Goal: Task Accomplishment & Management: Use online tool/utility

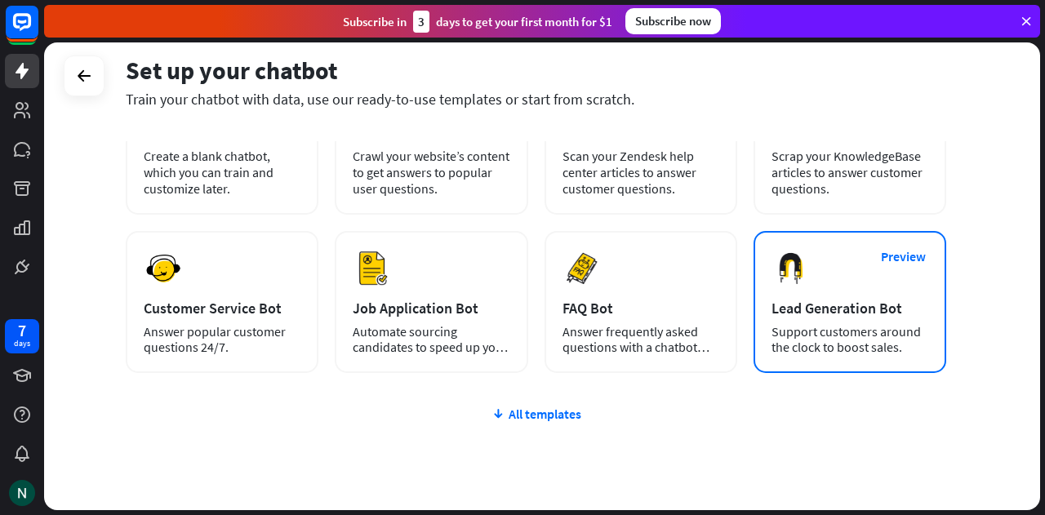
scroll to position [163, 0]
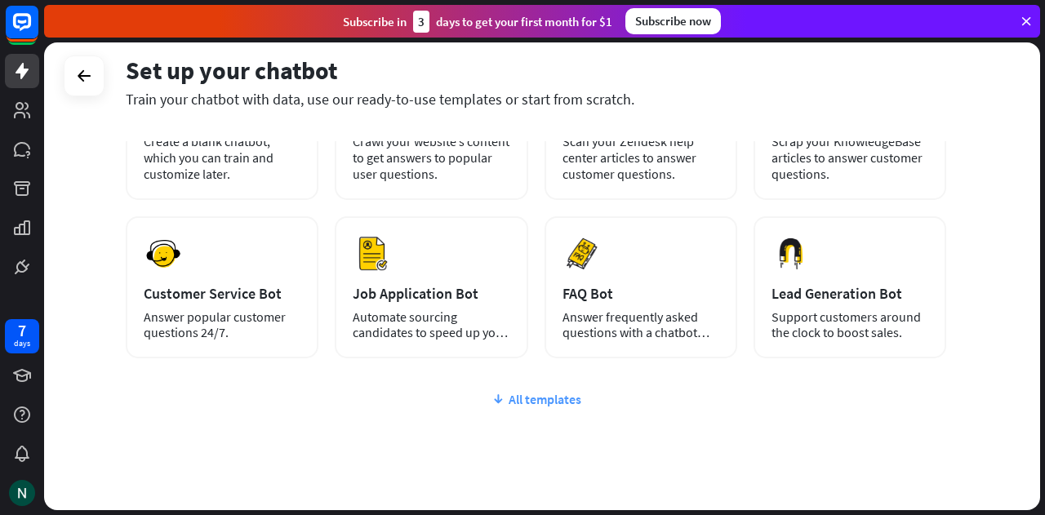
click at [531, 402] on div "All templates" at bounding box center [536, 399] width 820 height 16
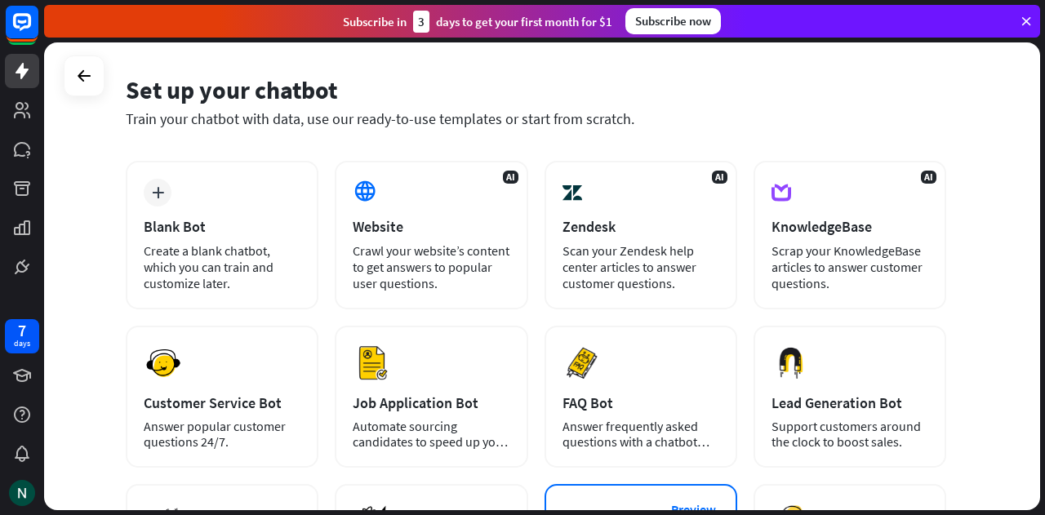
scroll to position [0, 0]
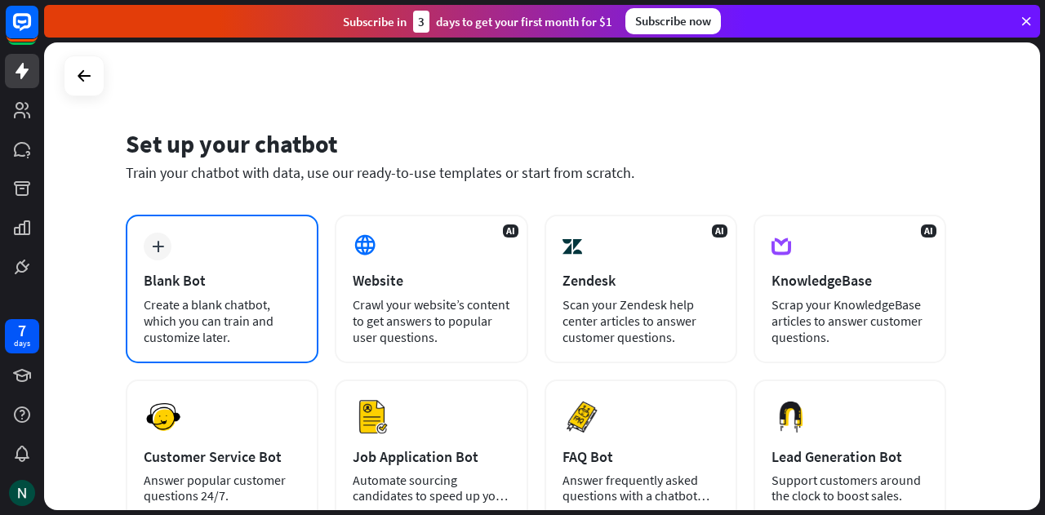
click at [240, 301] on div "Create a blank chatbot, which you can train and customize later." at bounding box center [222, 320] width 157 height 49
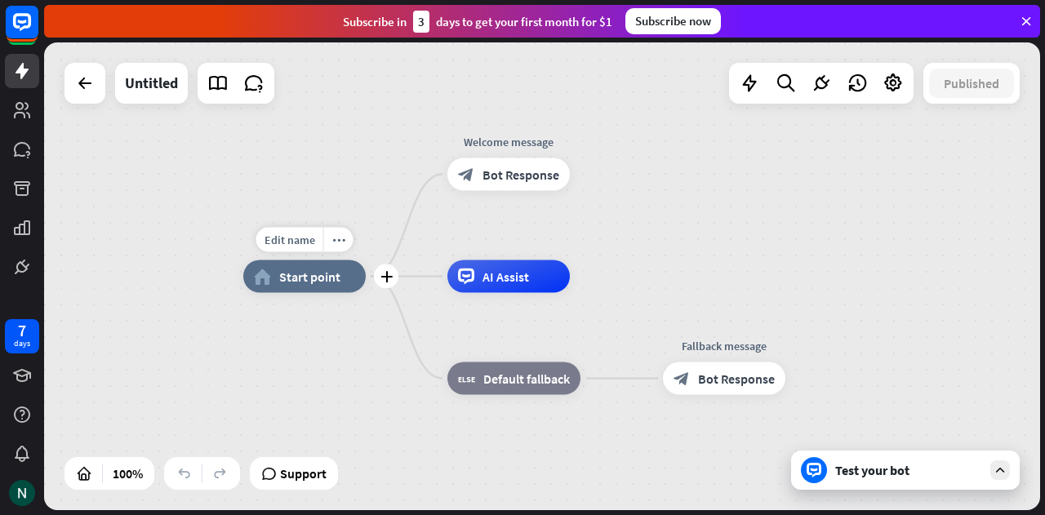
click at [312, 283] on span "Start point" at bounding box center [309, 277] width 61 height 16
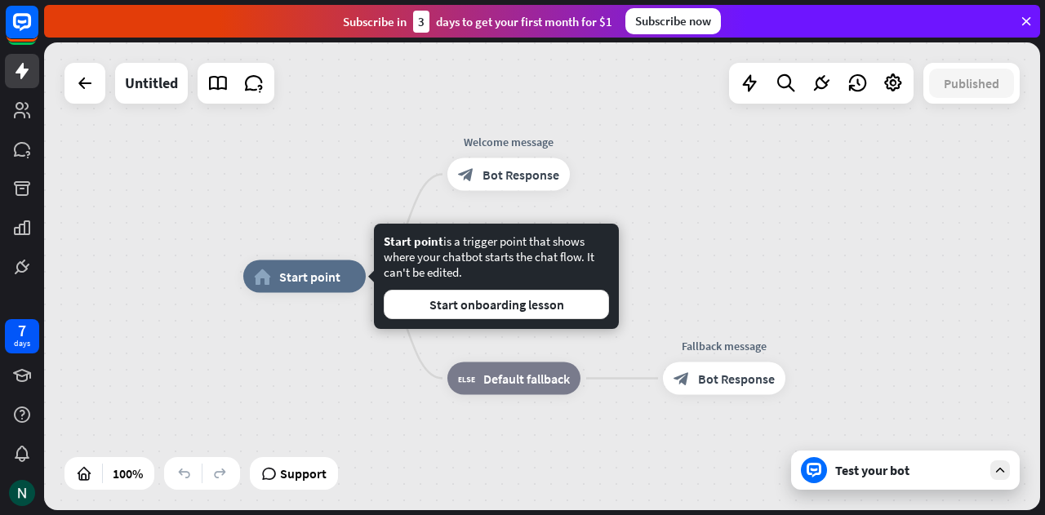
click at [891, 189] on div "home_2 Start point Welcome message block_bot_response Bot Response AI Assist bl…" at bounding box center [542, 276] width 996 height 468
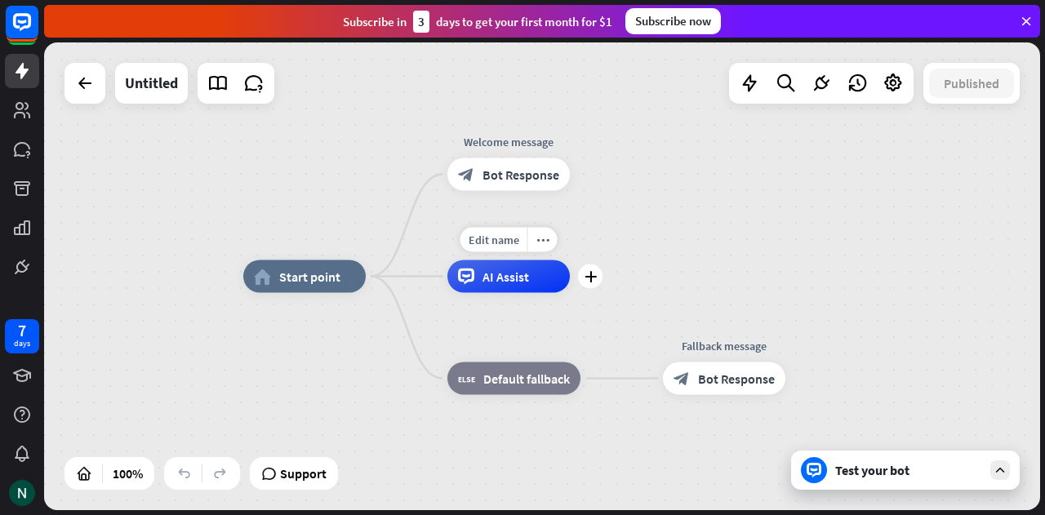
click at [531, 287] on div "AI Assist" at bounding box center [508, 276] width 122 height 33
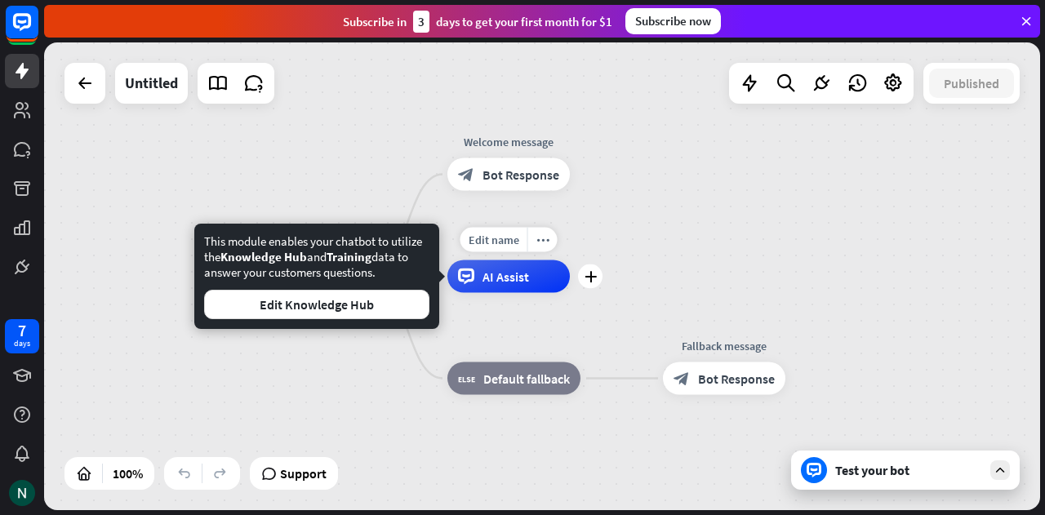
click at [531, 287] on div "AI Assist" at bounding box center [508, 276] width 122 height 33
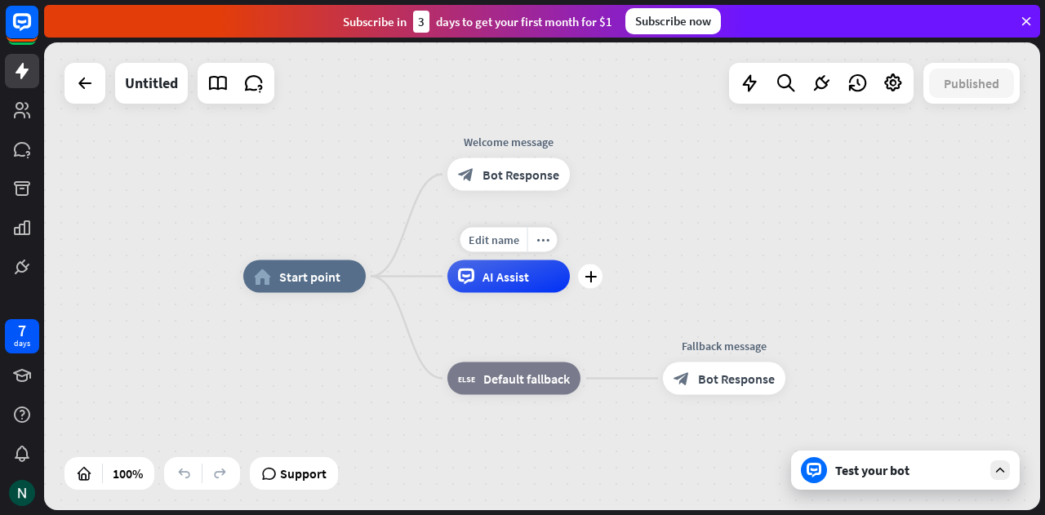
click at [531, 287] on div "AI Assist" at bounding box center [508, 276] width 122 height 33
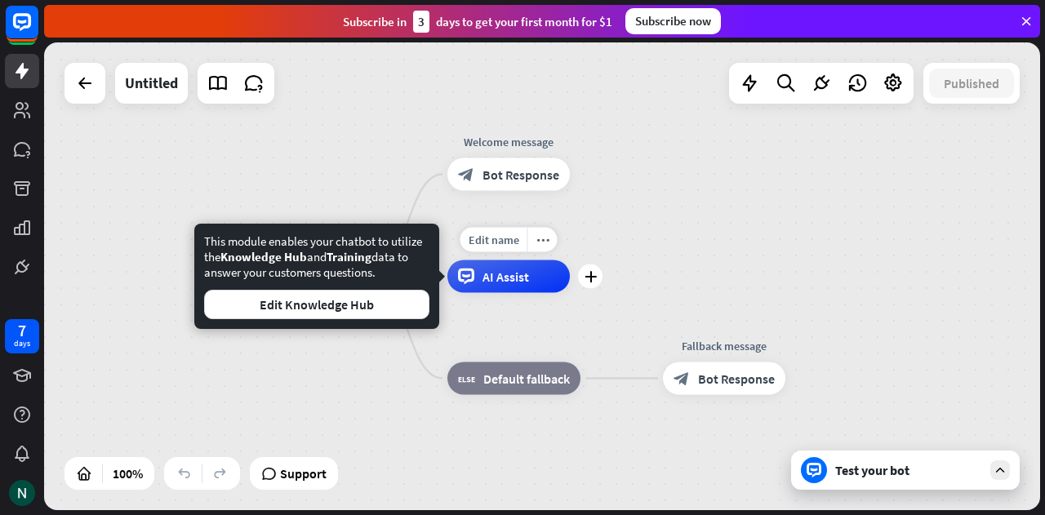
click at [531, 287] on div "AI Assist" at bounding box center [508, 276] width 122 height 33
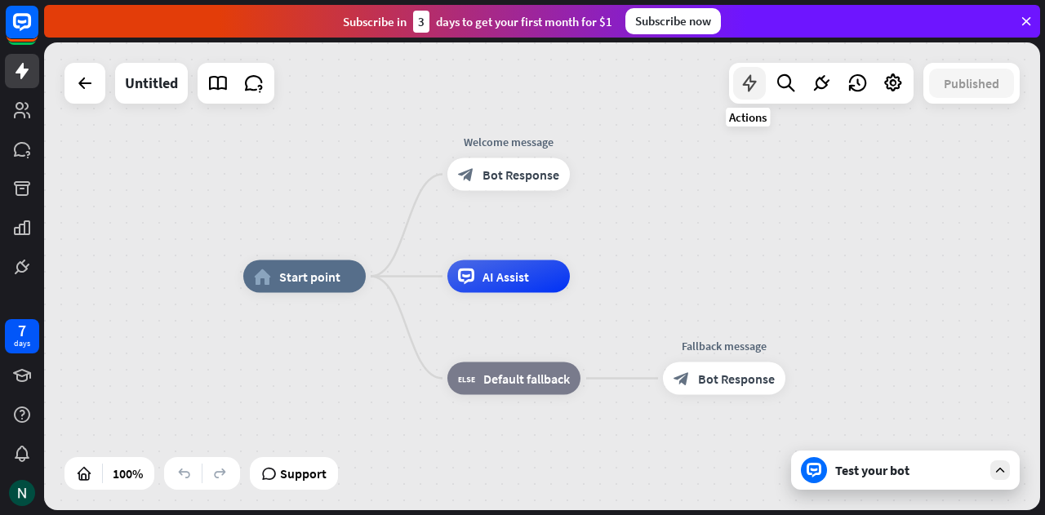
click at [753, 82] on icon at bounding box center [749, 83] width 21 height 21
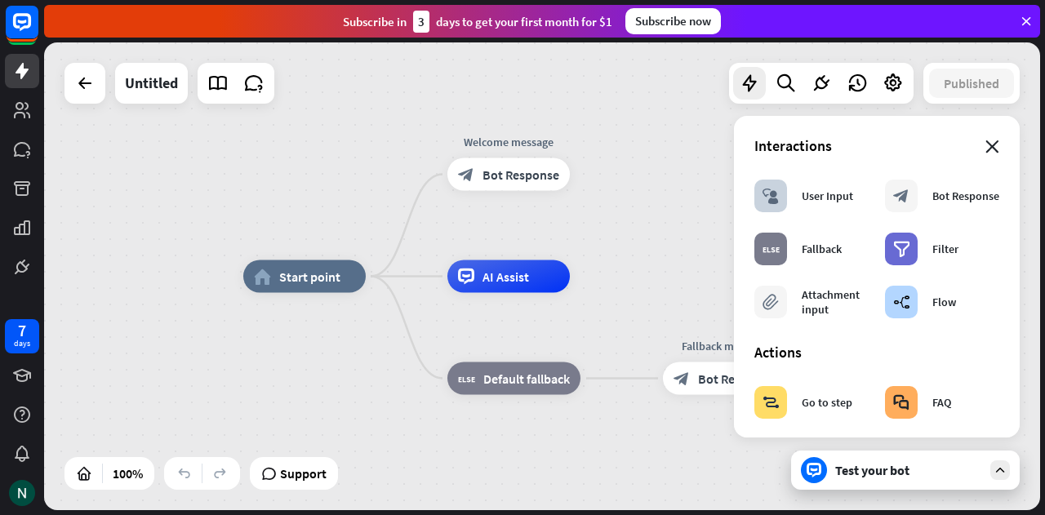
click at [985, 146] on icon "close" at bounding box center [992, 146] width 14 height 13
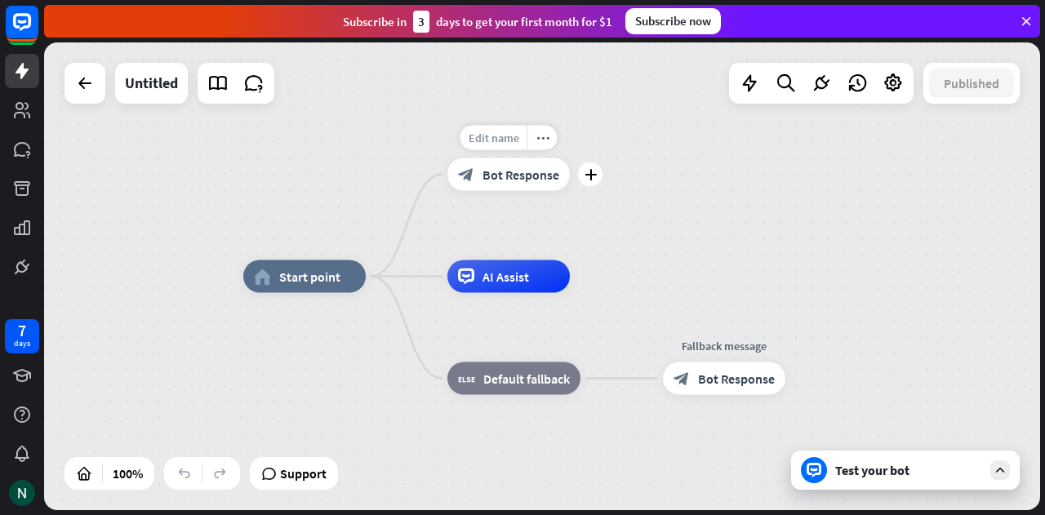
click at [487, 141] on span "Edit name" at bounding box center [494, 138] width 51 height 15
drag, startPoint x: 550, startPoint y: 140, endPoint x: 496, endPoint y: 153, distance: 55.6
click at [496, 158] on div "**********" at bounding box center [508, 174] width 122 height 33
type input "*"
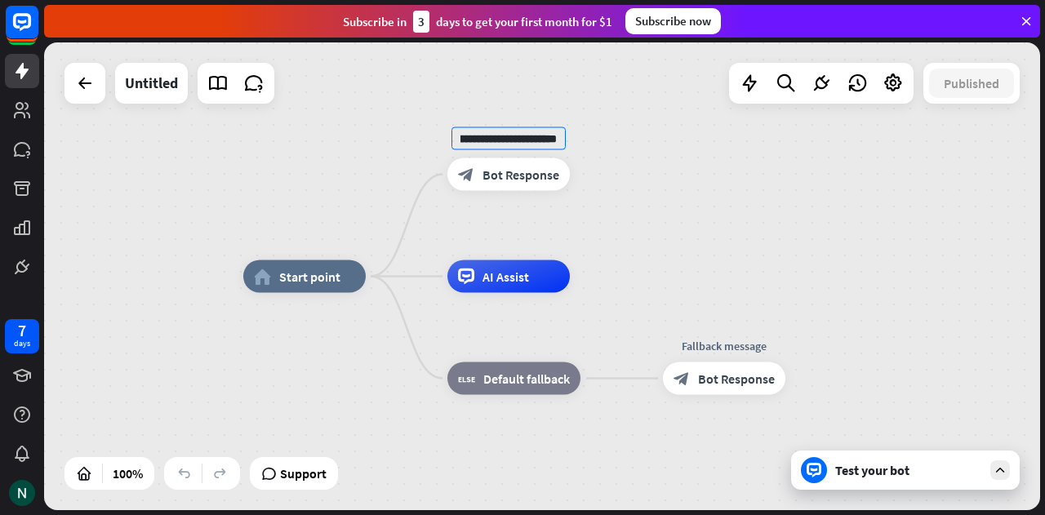
type input "**********"
click at [644, 191] on div "**********" at bounding box center [542, 276] width 996 height 468
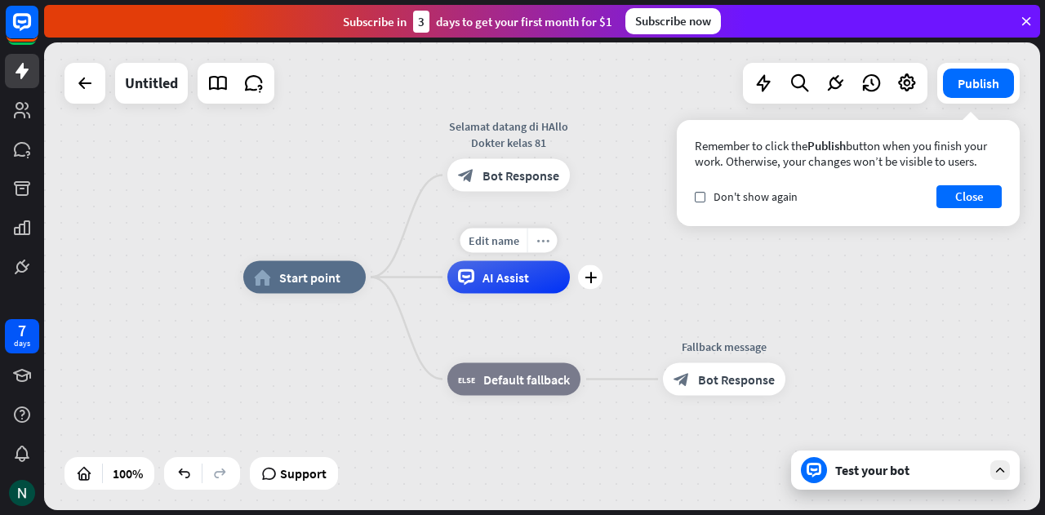
click at [532, 239] on div "more_horiz" at bounding box center [542, 241] width 30 height 24
click at [573, 262] on span "Start testing from here" at bounding box center [623, 256] width 113 height 16
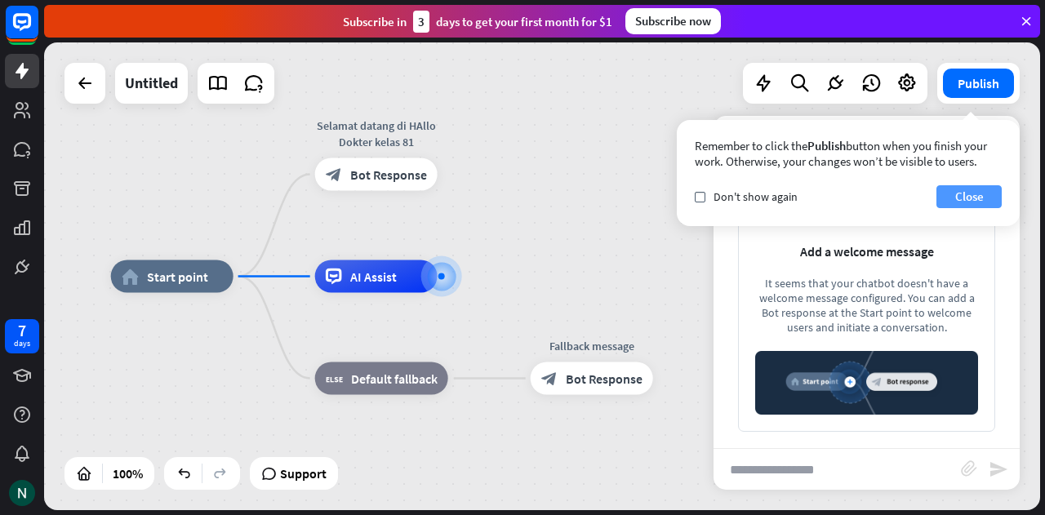
click at [978, 198] on button "Close" at bounding box center [968, 196] width 65 height 23
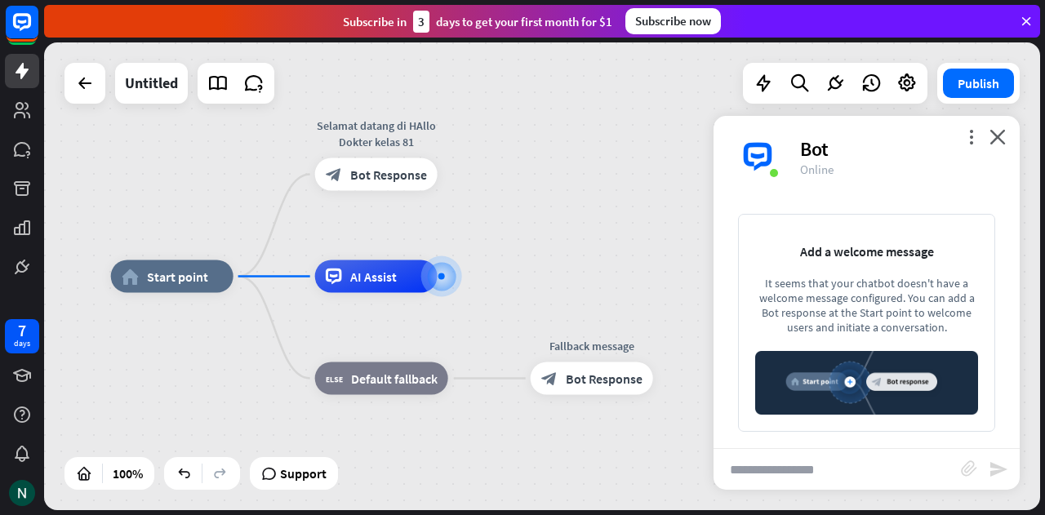
click at [822, 384] on img at bounding box center [866, 383] width 223 height 64
click at [810, 477] on input "text" at bounding box center [836, 469] width 247 height 41
type input "*"
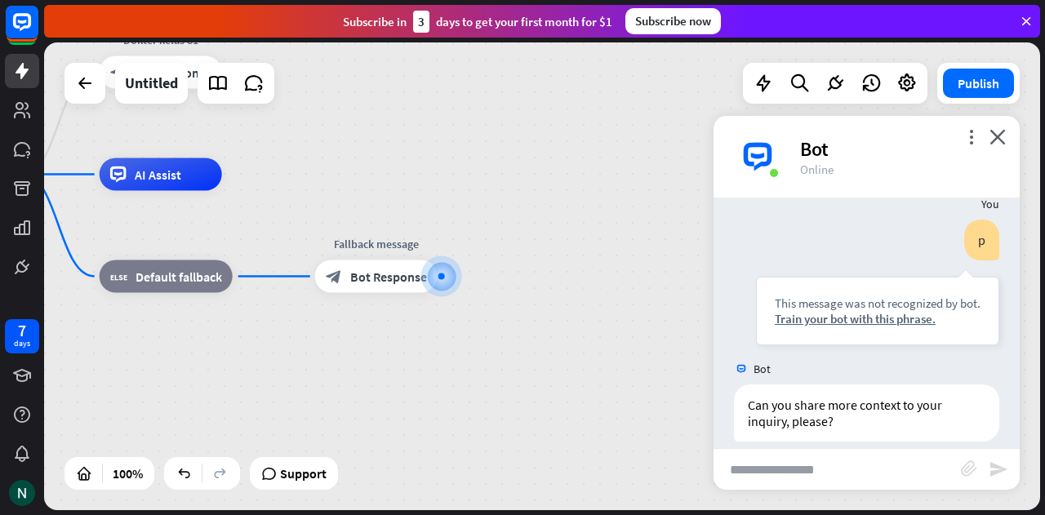
scroll to position [42, 0]
